Goal: Check status

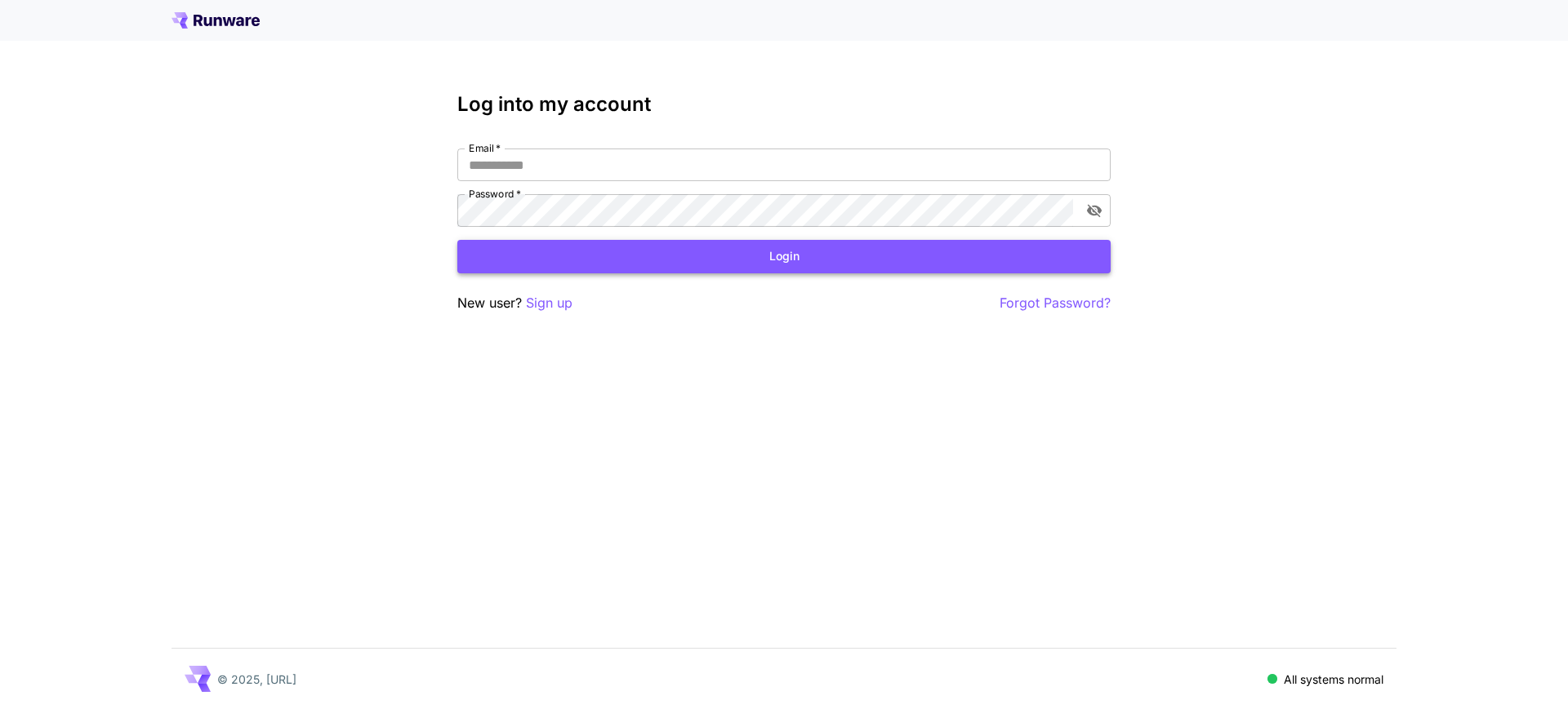
type input "**********"
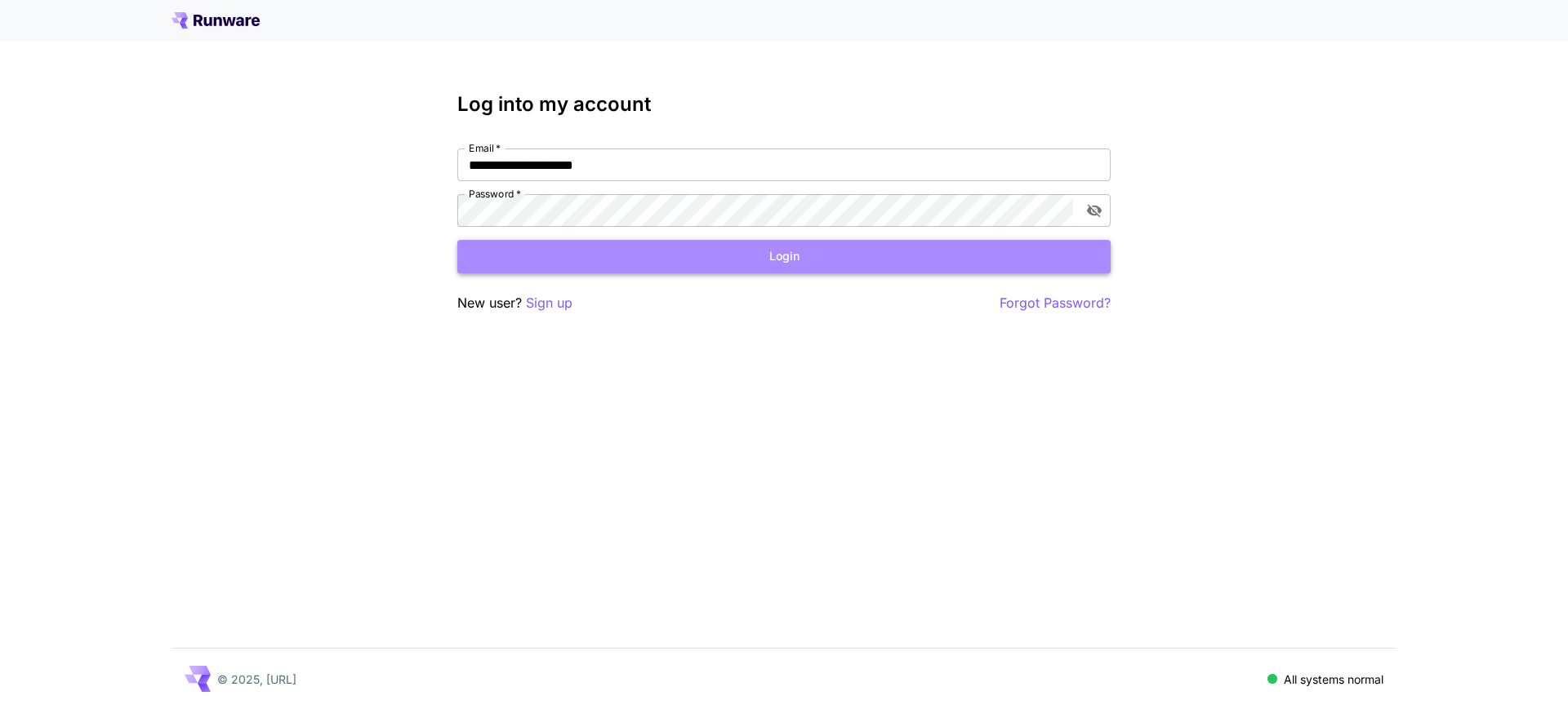
click at [797, 256] on button "Login" at bounding box center [784, 256] width 653 height 34
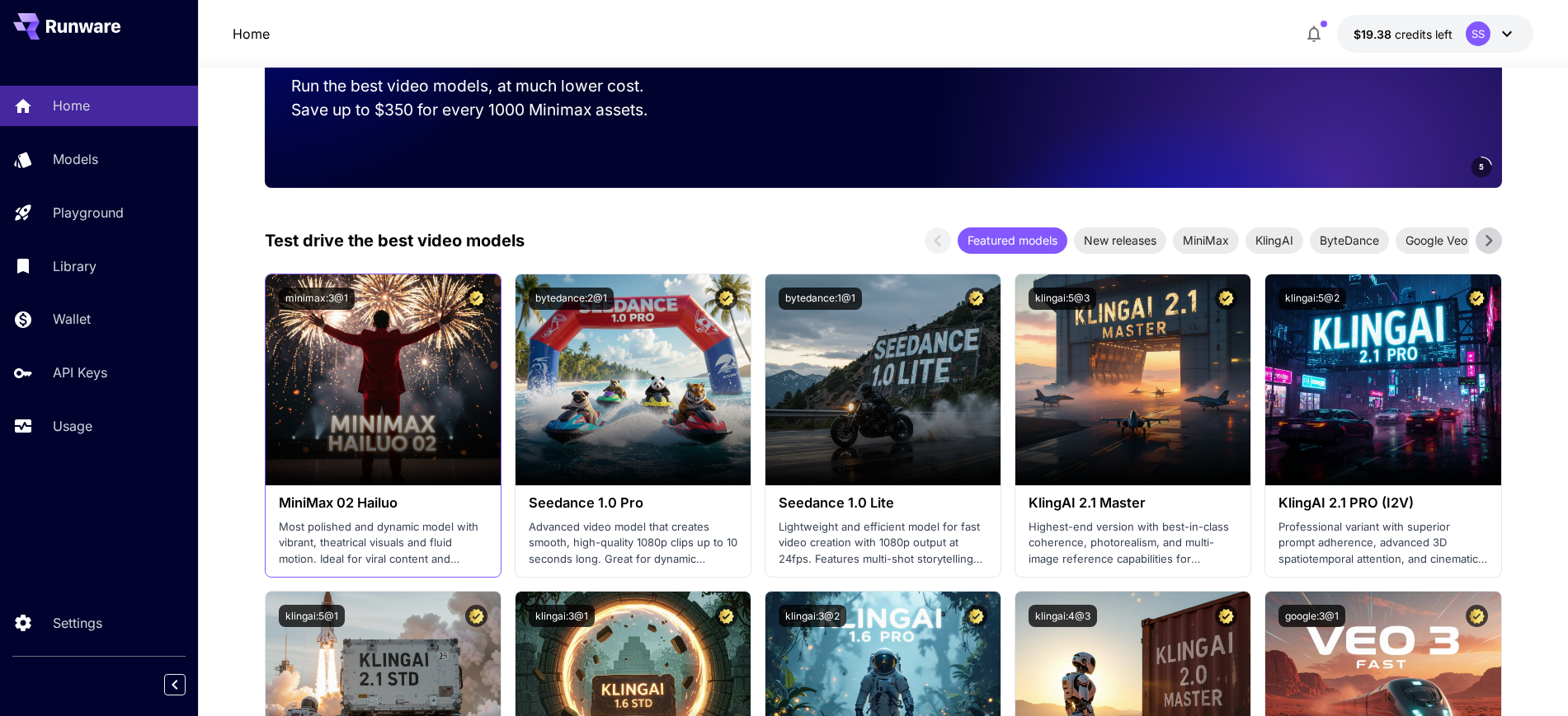
scroll to position [412, 0]
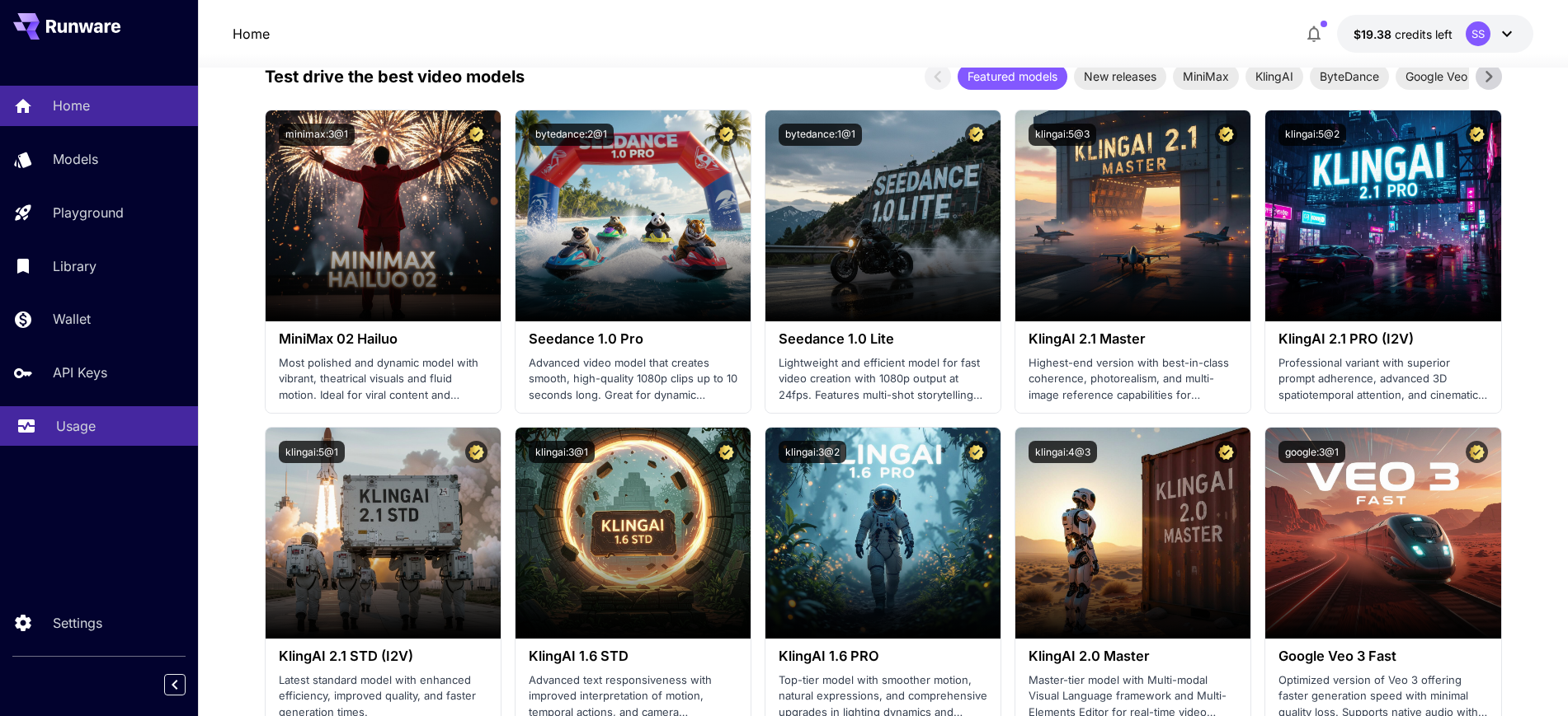
click at [66, 426] on p "Usage" at bounding box center [76, 426] width 40 height 19
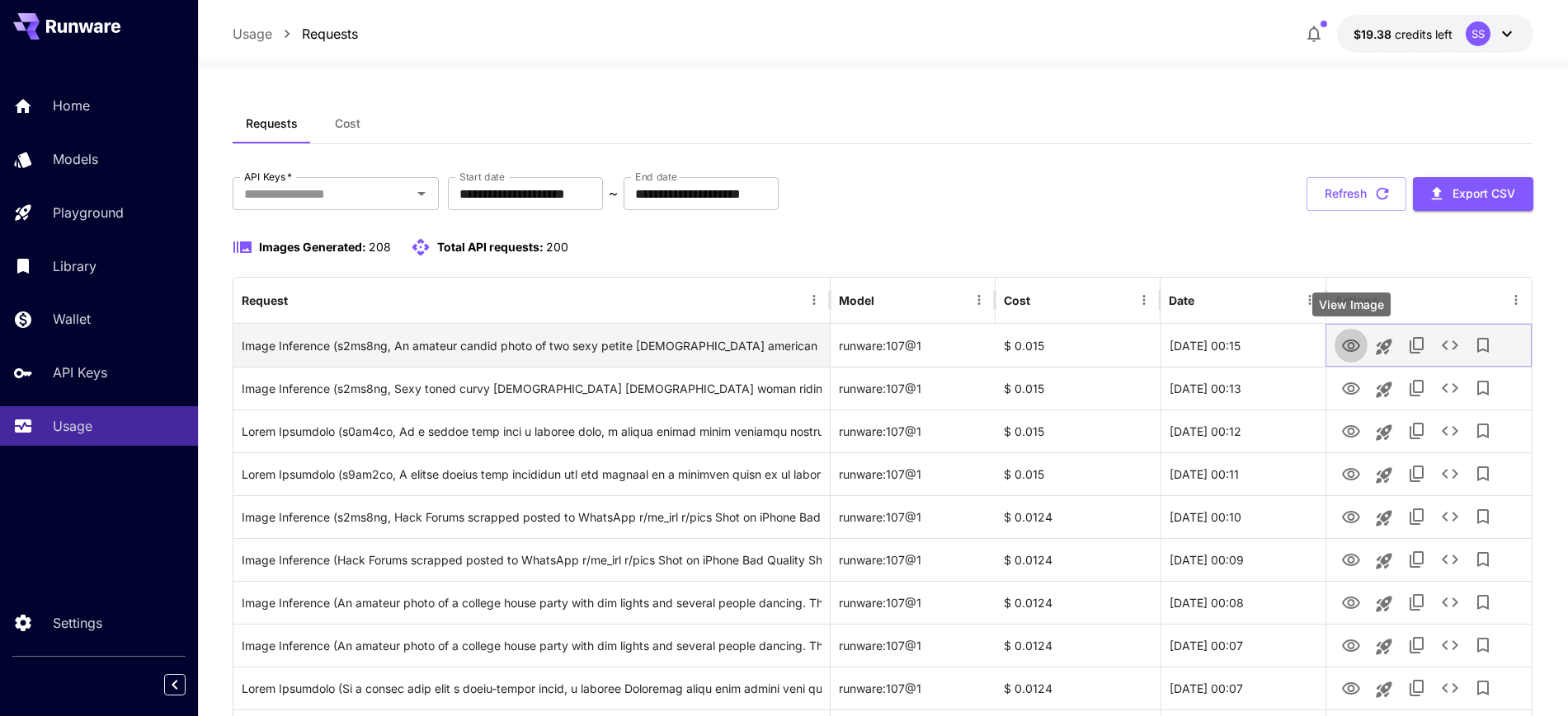
click at [1347, 348] on icon "View Image" at bounding box center [1350, 346] width 18 height 12
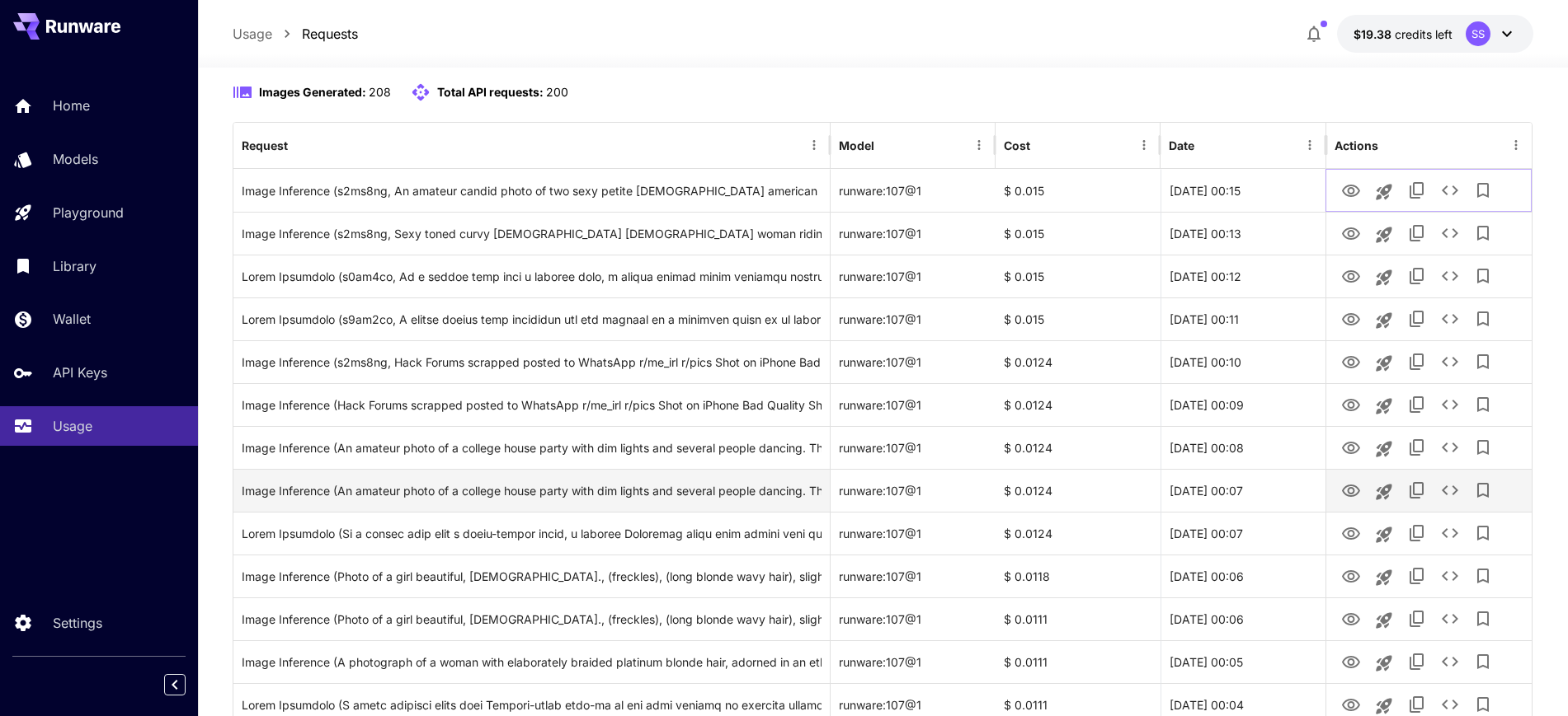
scroll to position [206, 0]
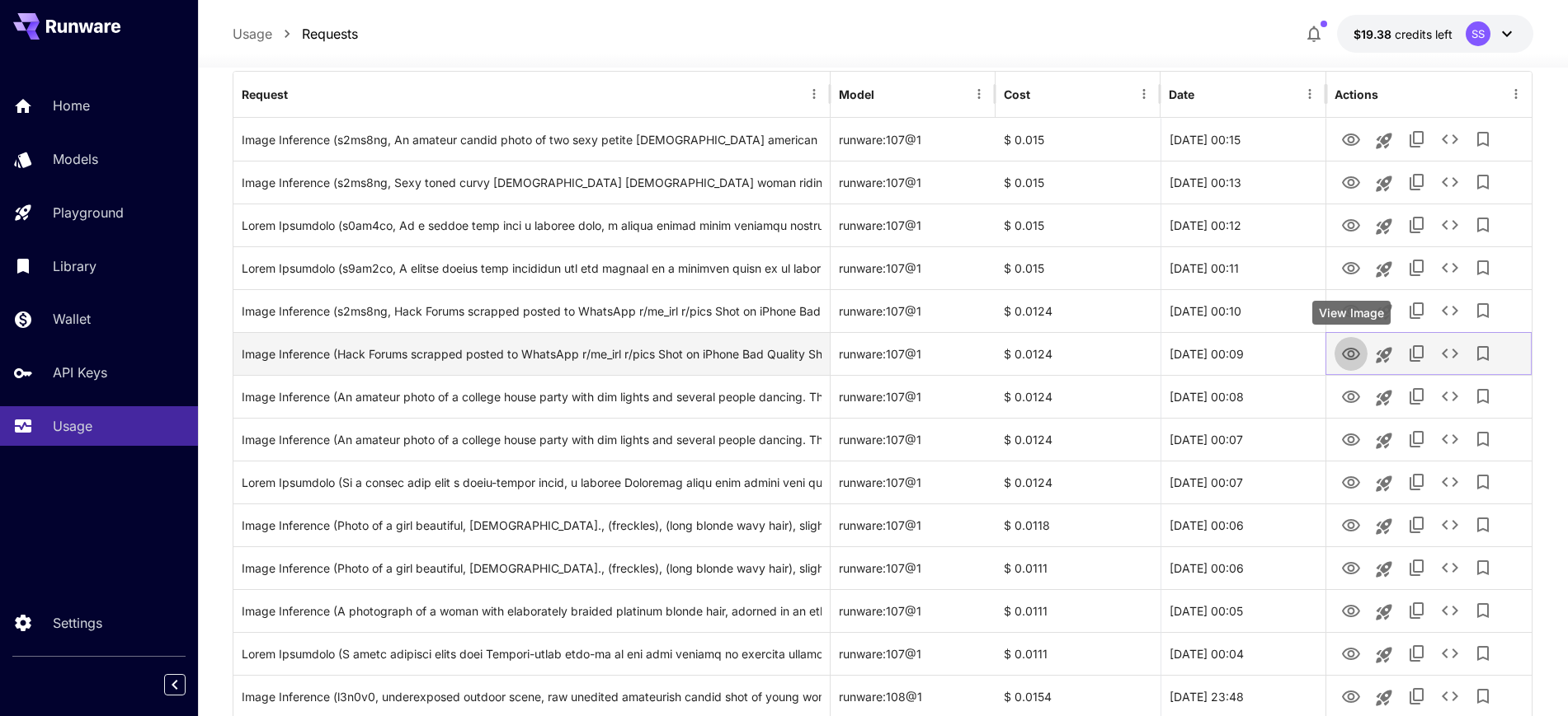
click at [1349, 357] on icon "View Image" at bounding box center [1350, 354] width 19 height 19
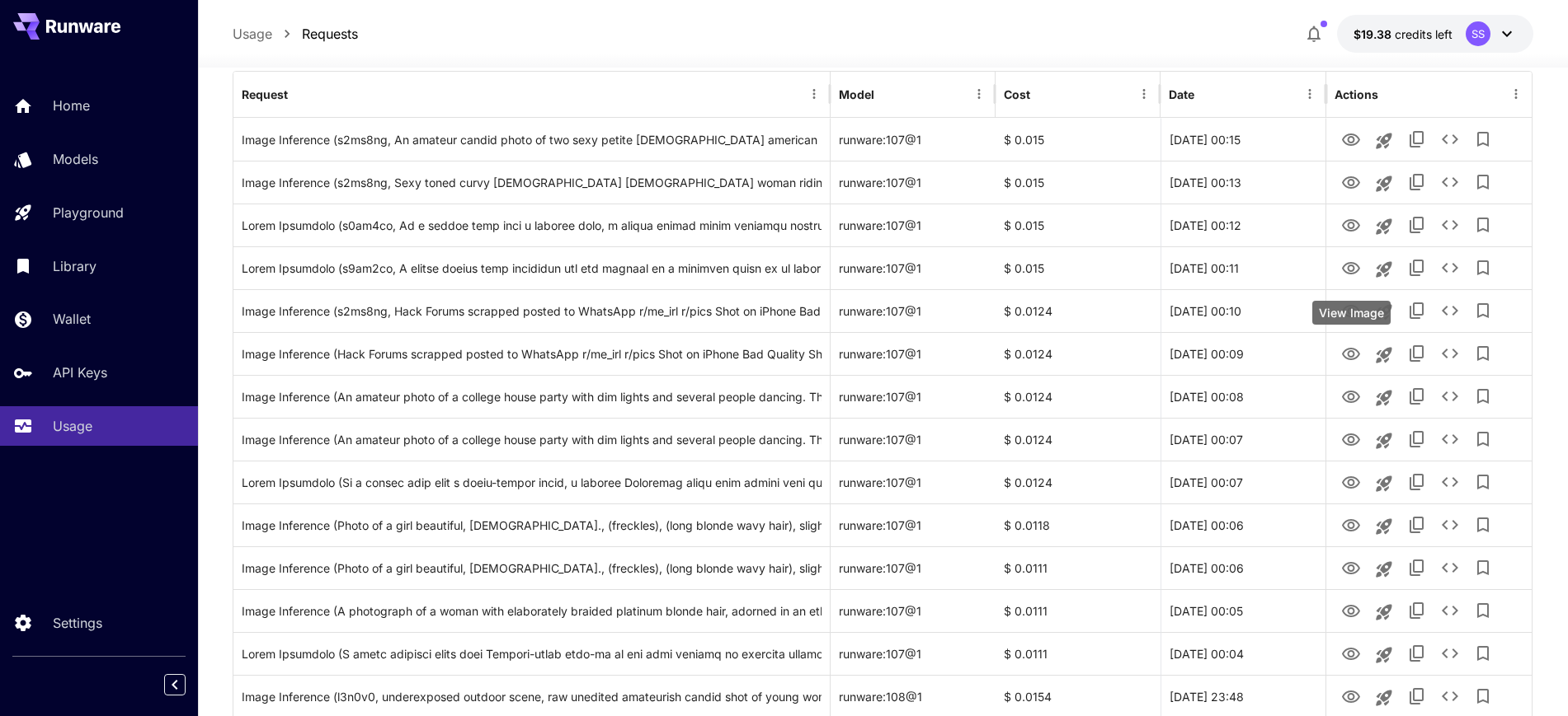
click at [1350, 314] on div "View Image" at bounding box center [1350, 313] width 78 height 24
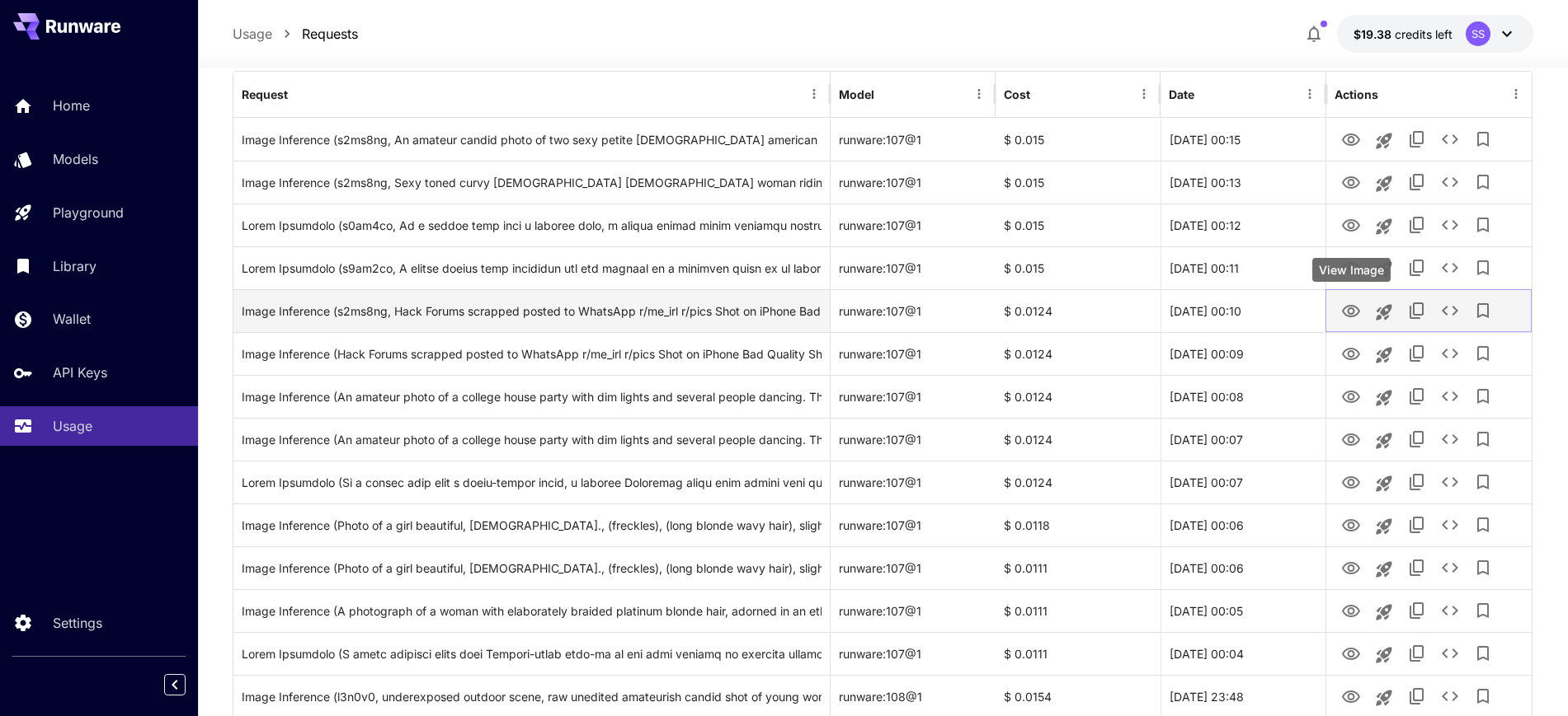
click at [1344, 311] on icon "View Image" at bounding box center [1350, 311] width 19 height 19
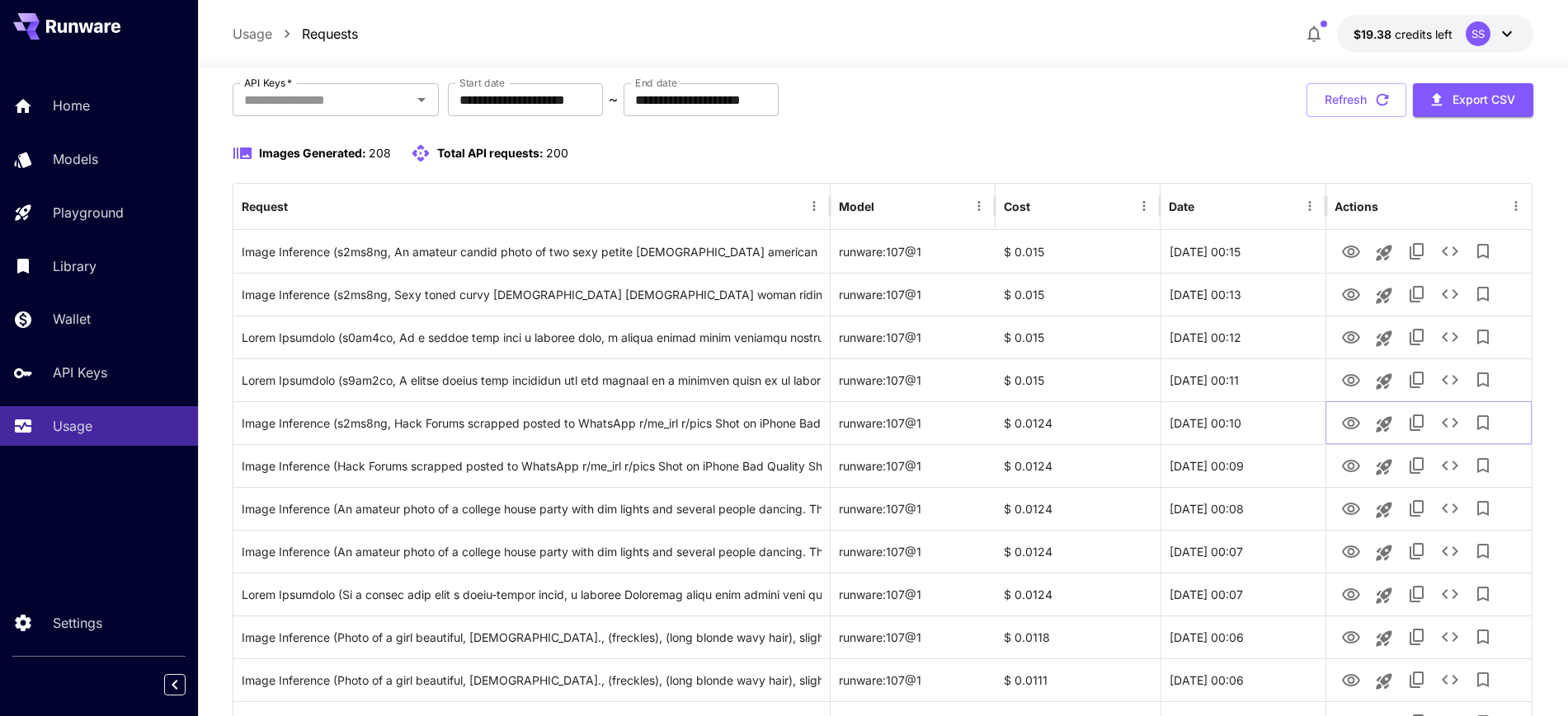
scroll to position [0, 0]
